Goal: Task Accomplishment & Management: Use online tool/utility

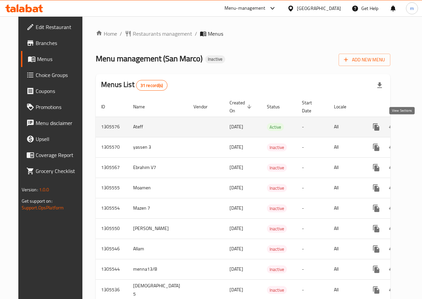
click at [417, 133] on link "enhanced table" at bounding box center [425, 127] width 16 height 16
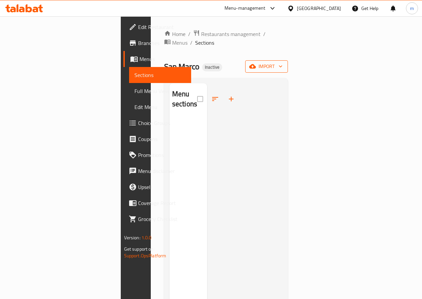
click at [256, 63] on icon "button" at bounding box center [252, 66] width 7 height 7
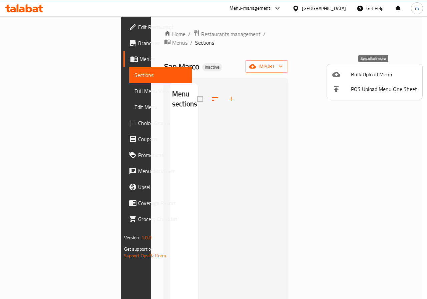
click at [366, 78] on span "Bulk Upload Menu" at bounding box center [384, 74] width 66 height 8
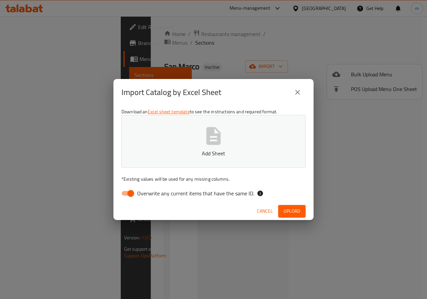
click at [133, 195] on input "Overwrite any current items that have the same ID." at bounding box center [131, 193] width 38 height 13
checkbox input "false"
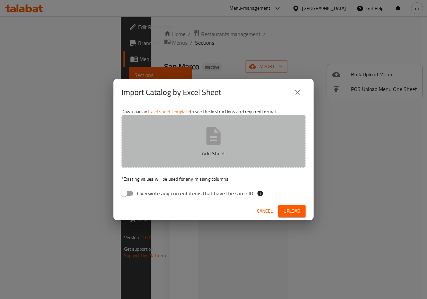
click at [205, 143] on icon "button" at bounding box center [213, 135] width 21 height 21
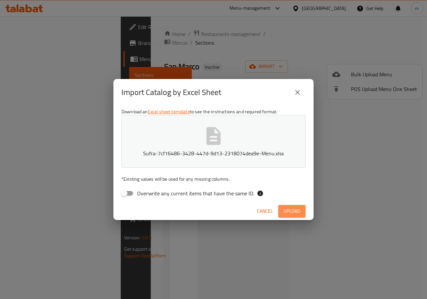
click at [288, 206] on button "Upload" at bounding box center [291, 211] width 27 height 12
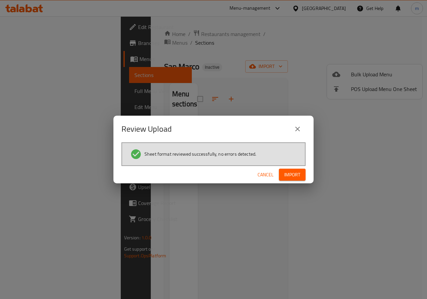
click at [298, 174] on span "Import" at bounding box center [292, 175] width 16 height 8
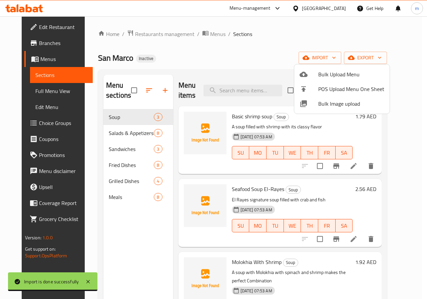
drag, startPoint x: 248, startPoint y: 55, endPoint x: 128, endPoint y: 21, distance: 124.8
click at [248, 55] on div at bounding box center [213, 149] width 427 height 299
